Goal: Task Accomplishment & Management: Manage account settings

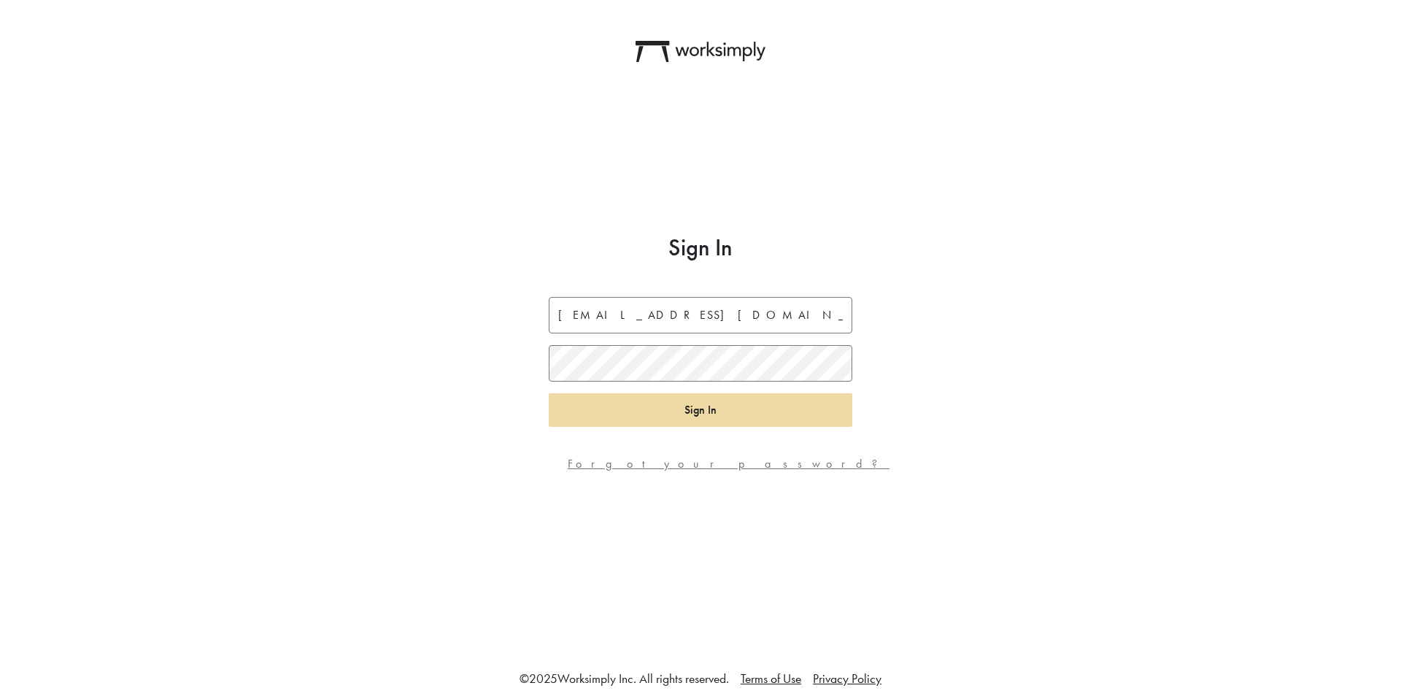
click at [657, 420] on button "Sign In" at bounding box center [701, 410] width 304 height 34
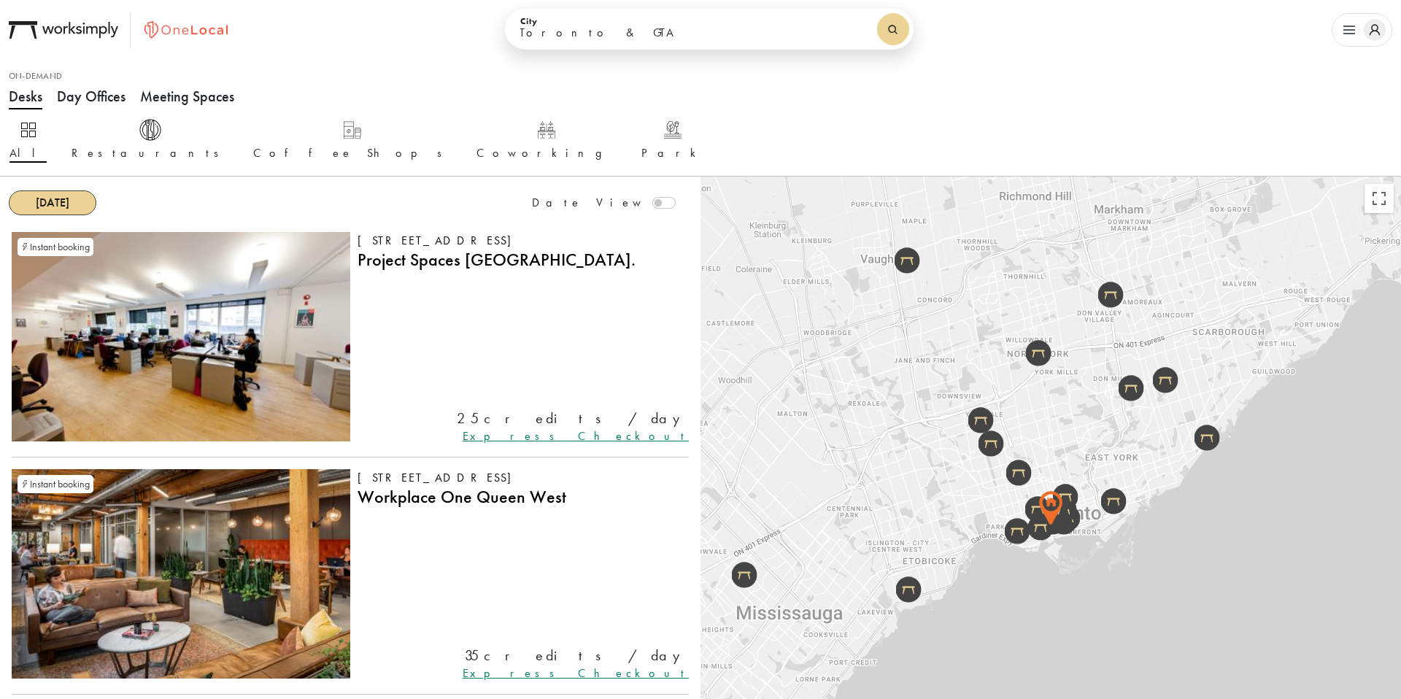
click at [1351, 42] on button "button" at bounding box center [1362, 30] width 61 height 34
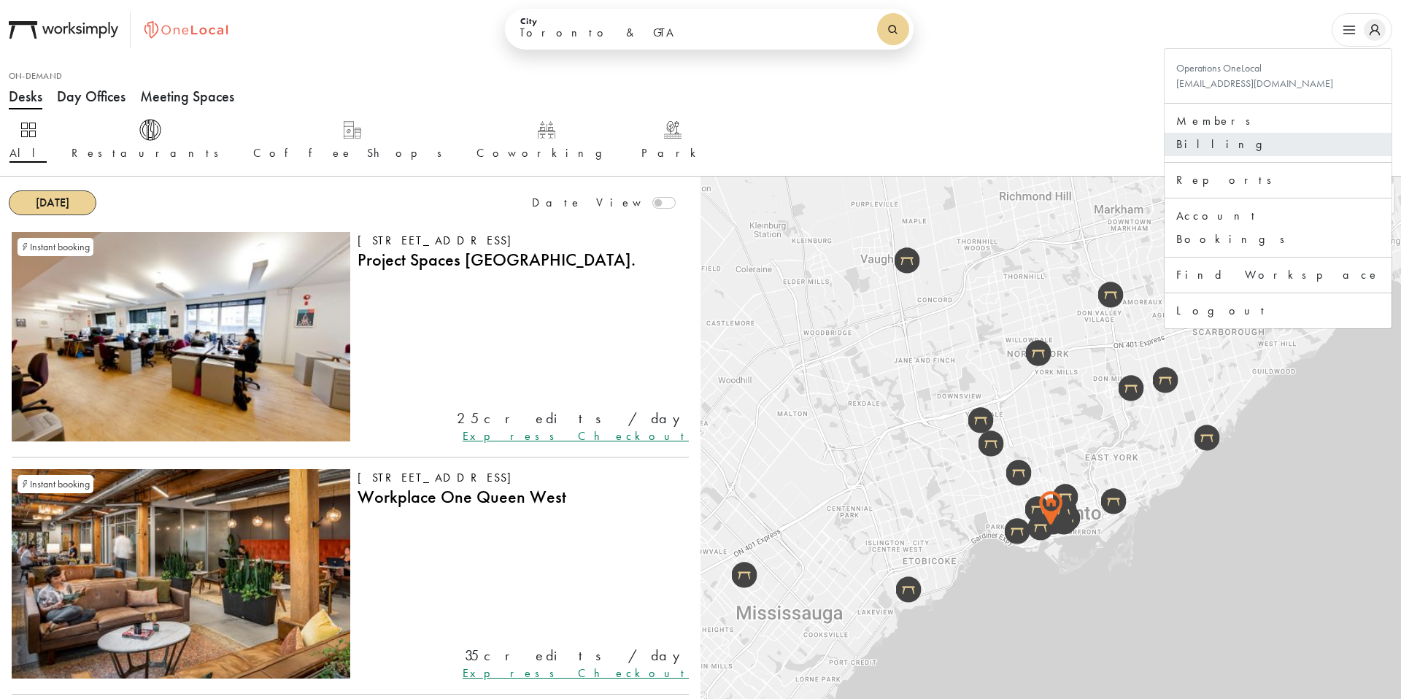
click at [1280, 144] on link "Billing" at bounding box center [1278, 145] width 204 height 18
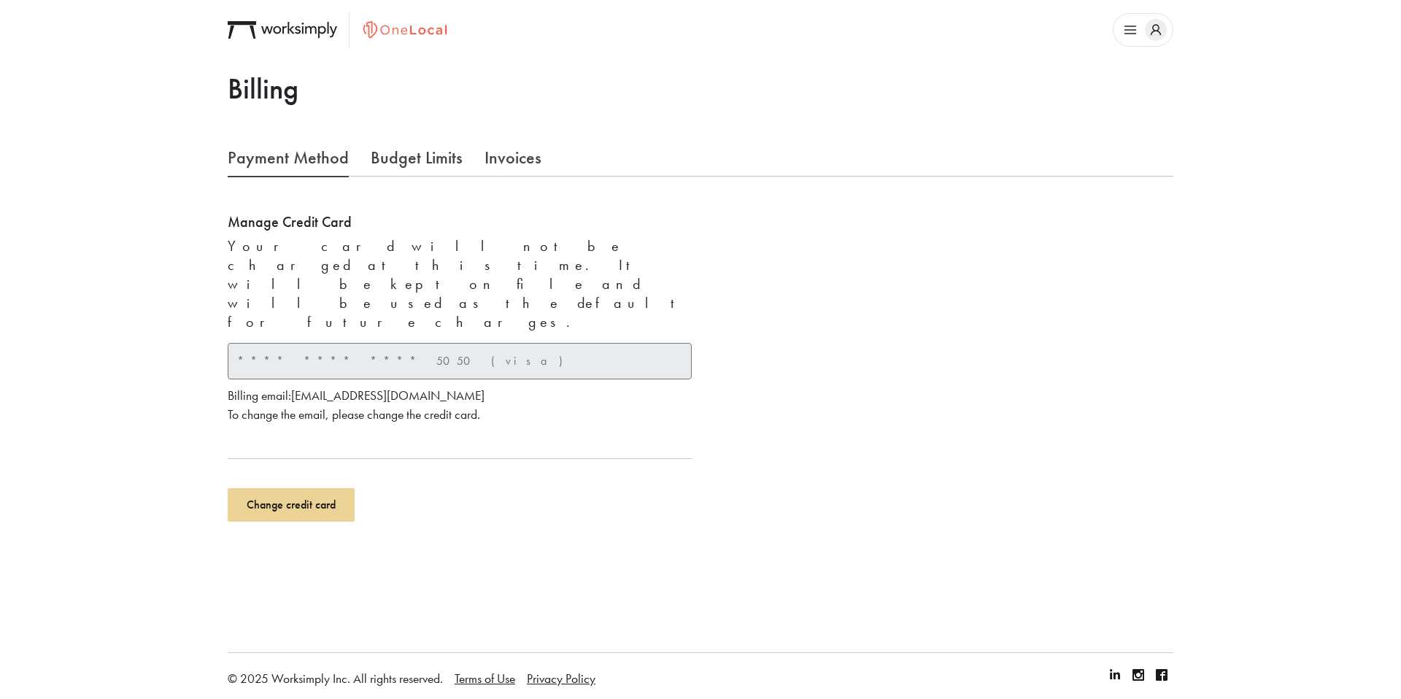
click at [530, 160] on link "Invoices" at bounding box center [512, 157] width 57 height 37
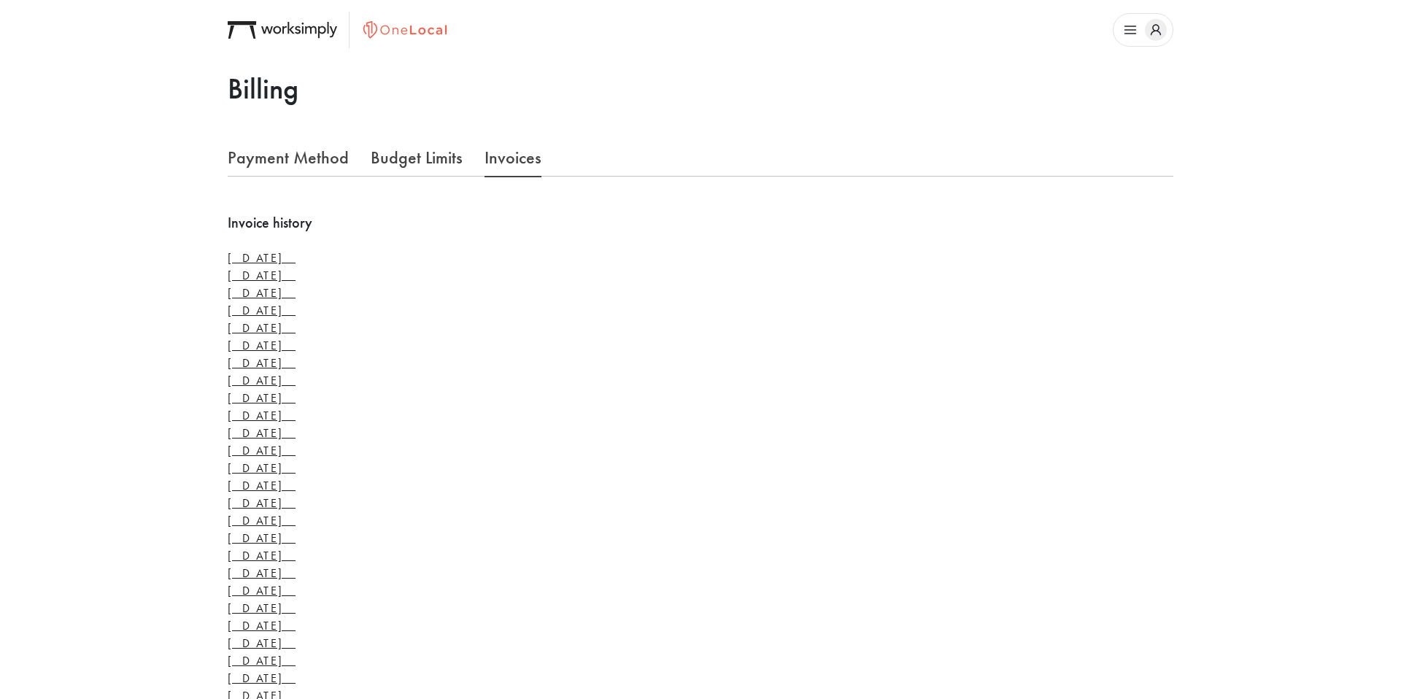
click at [273, 251] on link "[DATE]" at bounding box center [262, 257] width 68 height 15
